Goal: Register for event/course

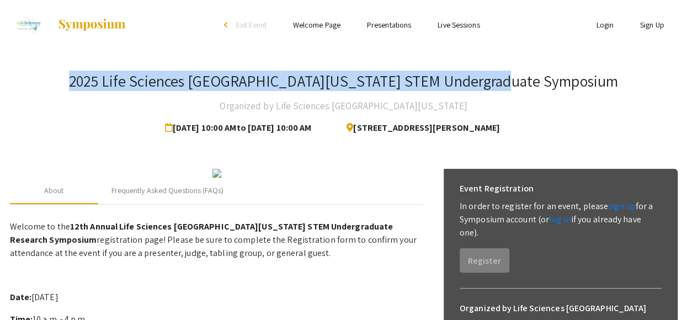
drag, startPoint x: 132, startPoint y: 79, endPoint x: 565, endPoint y: 74, distance: 432.3
click at [565, 74] on div "2025 Life Sciences [GEOGRAPHIC_DATA][US_STATE] STEM Undergraduate Symposium Org…" at bounding box center [343, 105] width 667 height 67
drag, startPoint x: 565, startPoint y: 74, endPoint x: 485, endPoint y: 77, distance: 79.4
copy h3 "2025 Life Sciences [GEOGRAPHIC_DATA][US_STATE] STEM Undergraduate Symposium"
click at [567, 99] on div "2025 Life Sciences [GEOGRAPHIC_DATA][US_STATE] STEM Undergraduate Symposium Org…" at bounding box center [343, 105] width 667 height 67
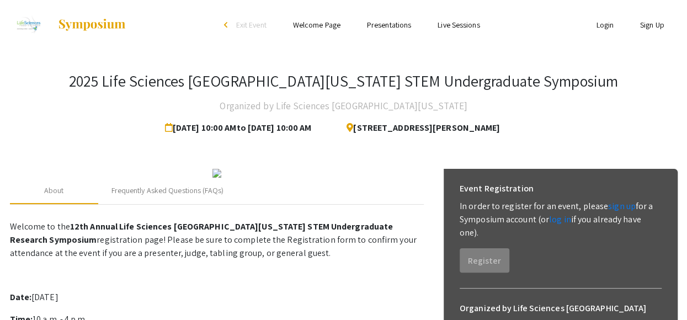
click at [658, 111] on div "2025 Life Sciences [GEOGRAPHIC_DATA][US_STATE] STEM Undergraduate Symposium Org…" at bounding box center [343, 105] width 667 height 67
click at [640, 103] on div "2025 Life Sciences [GEOGRAPHIC_DATA][US_STATE] STEM Undergraduate Symposium Org…" at bounding box center [343, 105] width 667 height 67
click at [573, 86] on div "2025 Life Sciences [GEOGRAPHIC_DATA][US_STATE] STEM Undergraduate Symposium Org…" at bounding box center [343, 105] width 667 height 67
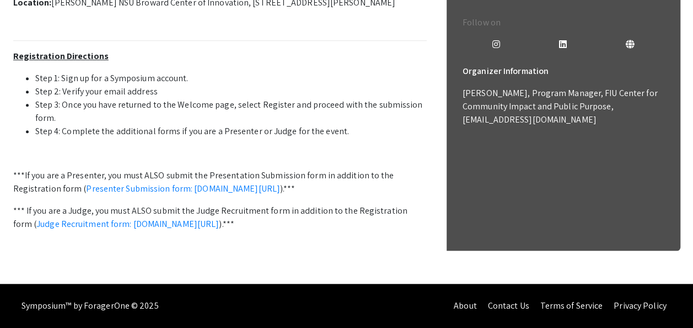
scroll to position [452, 0]
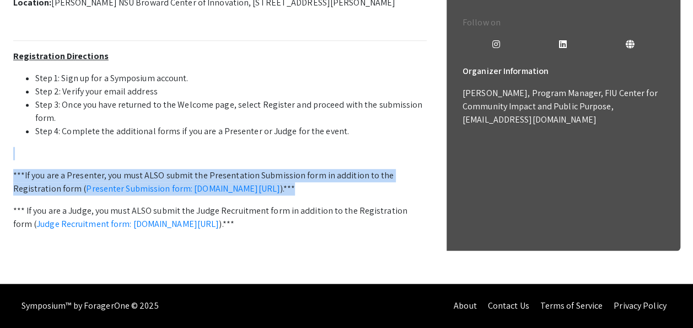
drag, startPoint x: 31, startPoint y: 143, endPoint x: 428, endPoint y: 171, distance: 398.0
click at [428, 171] on div "About Frequently Asked Questions (FAQs) Welcome to the 12th Annual Life Science…" at bounding box center [346, 50] width 667 height 467
drag, startPoint x: 428, startPoint y: 171, endPoint x: 347, endPoint y: 171, distance: 81.1
copy p "***If you are a Presenter, you must ALSO submit the Presentation Submission for…"
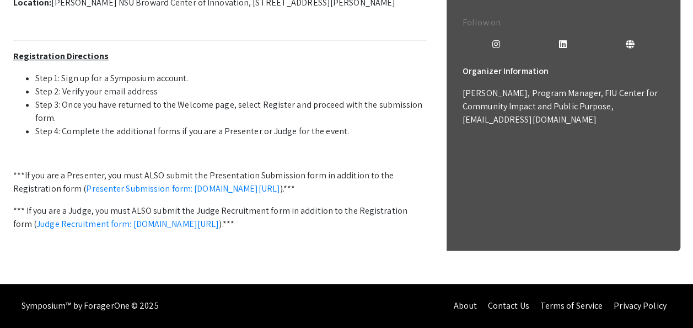
click at [538, 148] on div "Event Registration In order to register for an event, please sign up for a Symp…" at bounding box center [564, 40] width 234 height 420
click at [148, 183] on link "Presenter Submission form: [DOMAIN_NAME][URL]" at bounding box center [183, 189] width 194 height 12
